Goal: Task Accomplishment & Management: Manage account settings

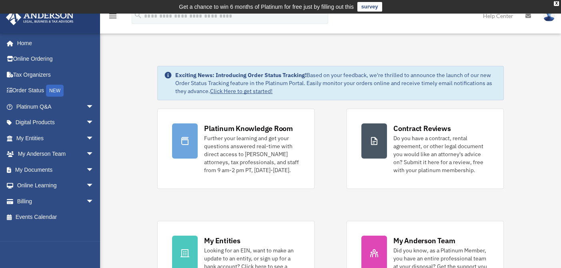
click at [549, 19] on img at bounding box center [549, 16] width 12 height 12
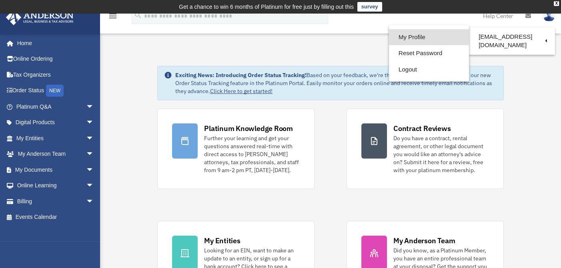
click at [425, 35] on link "My Profile" at bounding box center [429, 37] width 80 height 16
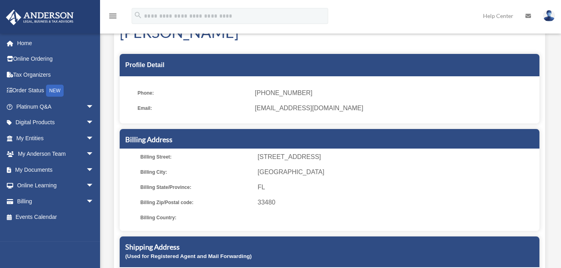
scroll to position [80, 0]
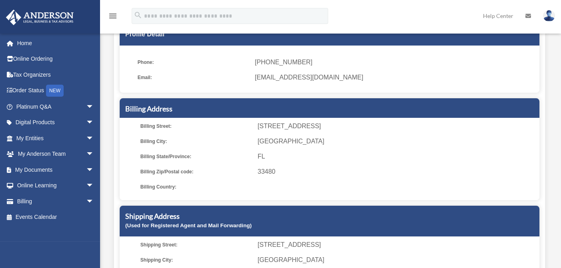
click at [164, 138] on span "Billing City:" at bounding box center [196, 141] width 112 height 11
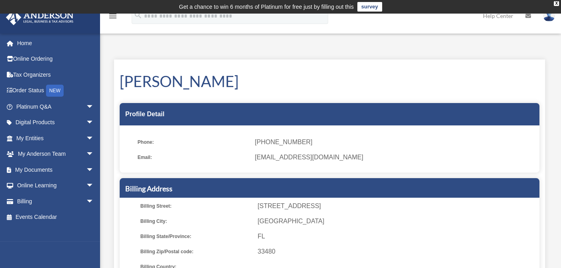
click at [549, 18] on img at bounding box center [549, 16] width 12 height 12
click at [547, 18] on img at bounding box center [549, 16] width 12 height 12
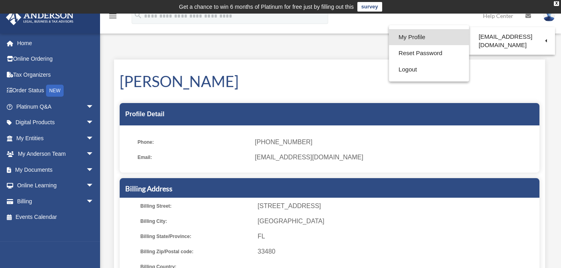
click at [418, 37] on link "My Profile" at bounding box center [429, 37] width 80 height 16
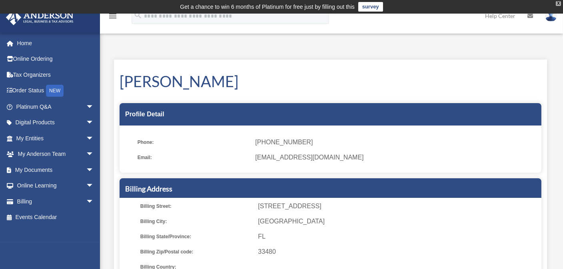
click at [557, 4] on div "X" at bounding box center [558, 3] width 5 height 5
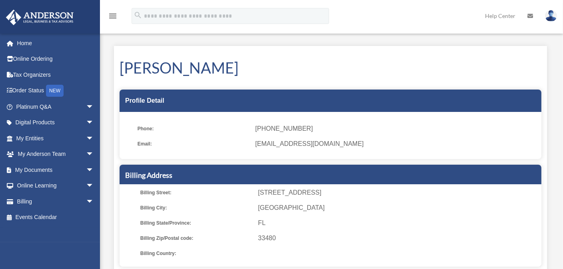
click at [112, 16] on icon "menu" at bounding box center [113, 16] width 10 height 10
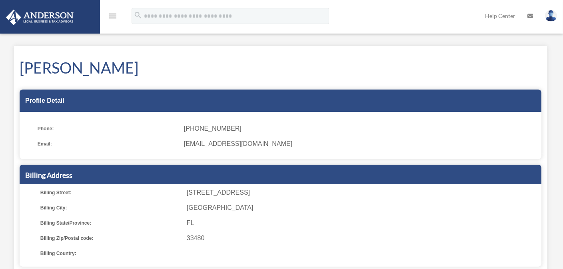
click at [112, 16] on icon "menu" at bounding box center [113, 16] width 10 height 10
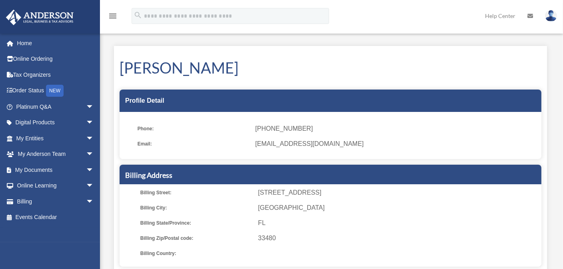
click at [499, 14] on link "Help Center" at bounding box center [500, 16] width 42 height 32
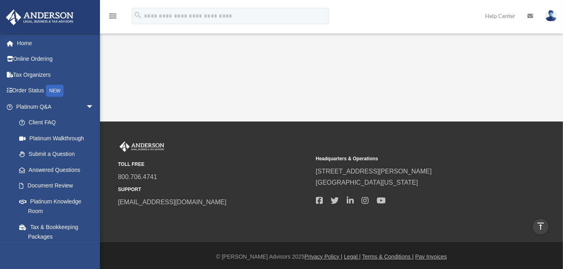
scroll to position [225, 0]
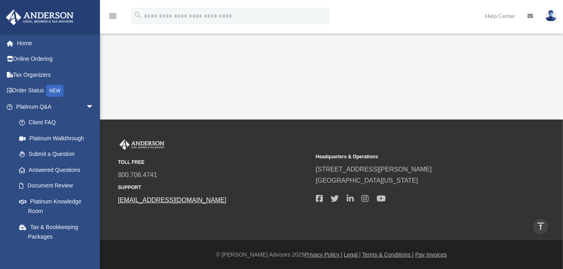
click at [151, 200] on link "[EMAIL_ADDRESS][DOMAIN_NAME]" at bounding box center [172, 200] width 108 height 7
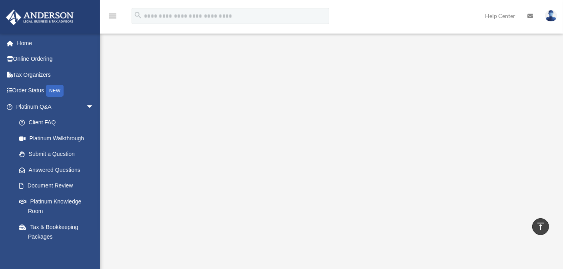
scroll to position [0, 0]
click at [531, 16] on icon at bounding box center [530, 16] width 6 height 6
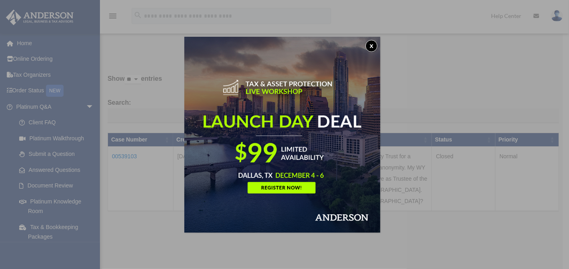
click at [372, 43] on button "x" at bounding box center [372, 46] width 12 height 12
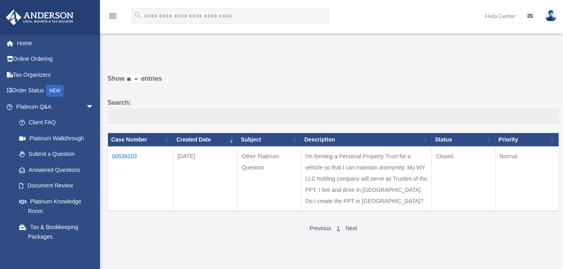
click at [550, 15] on img at bounding box center [551, 16] width 12 height 12
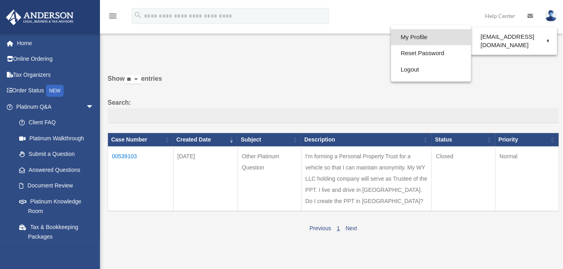
click at [427, 39] on link "My Profile" at bounding box center [431, 37] width 80 height 16
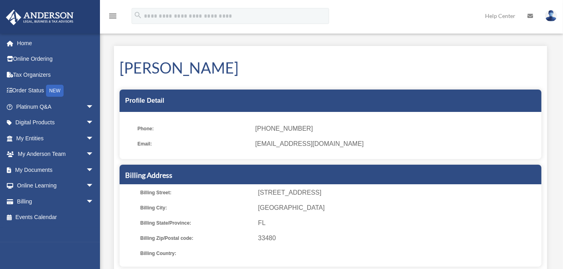
click at [548, 19] on img at bounding box center [551, 16] width 12 height 12
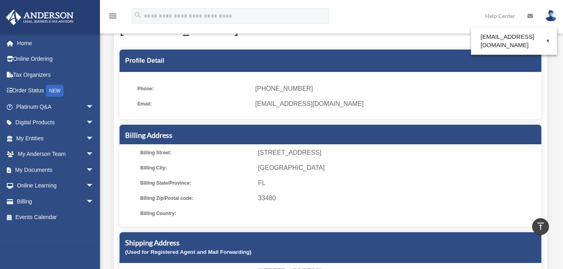
scroll to position [40, 0]
click at [355, 135] on h5 "Billing Address" at bounding box center [330, 135] width 411 height 10
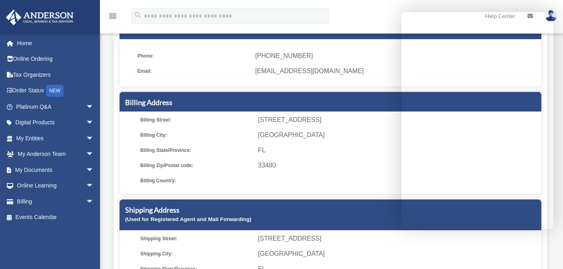
scroll to position [120, 0]
